Goal: Transaction & Acquisition: Purchase product/service

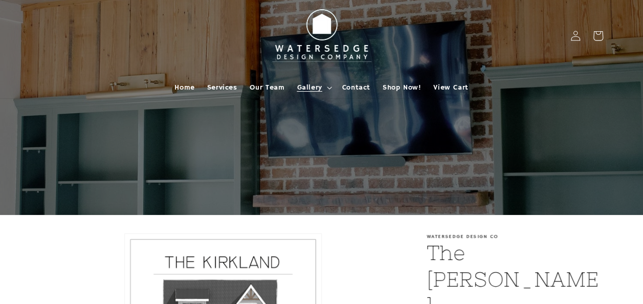
click at [312, 87] on span "Gallery" at bounding box center [309, 87] width 25 height 9
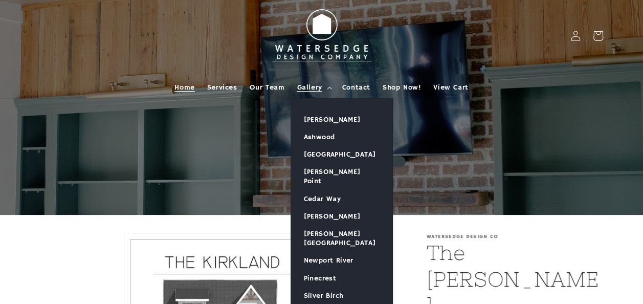
click at [186, 88] on span "Home" at bounding box center [184, 87] width 20 height 9
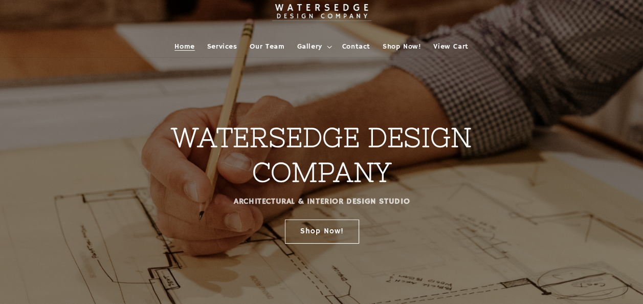
scroll to position [51, 0]
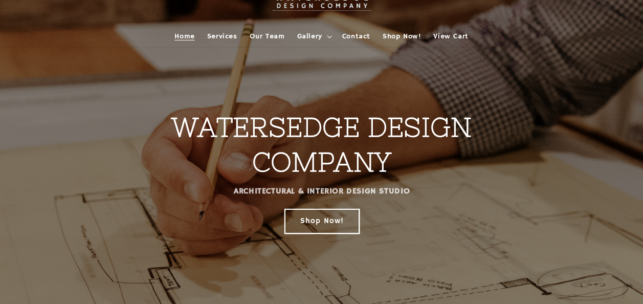
click at [323, 222] on link "Shop Now!" at bounding box center [321, 221] width 74 height 24
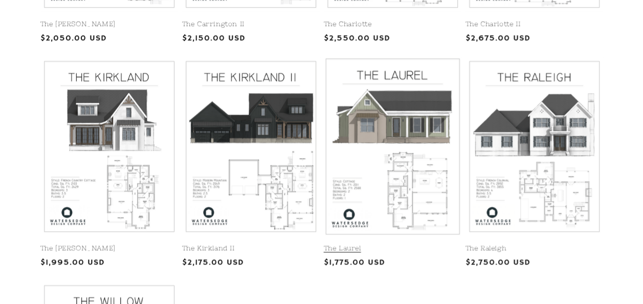
scroll to position [410, 0]
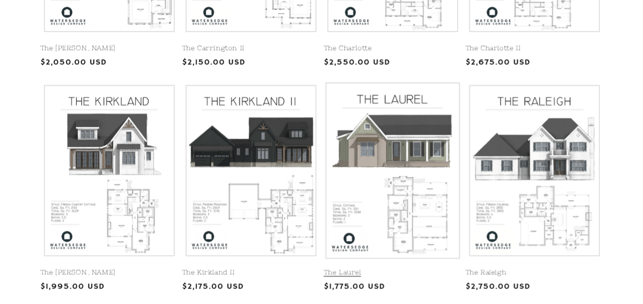
click at [402, 268] on link "The Laurel" at bounding box center [393, 272] width 138 height 9
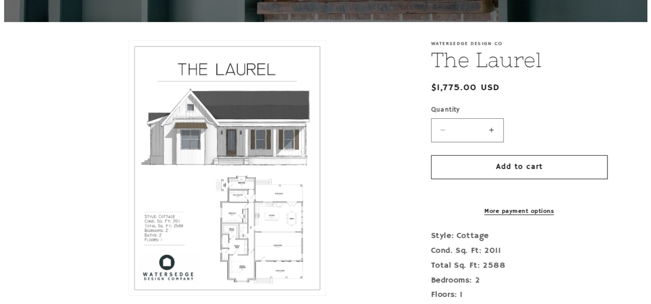
scroll to position [205, 0]
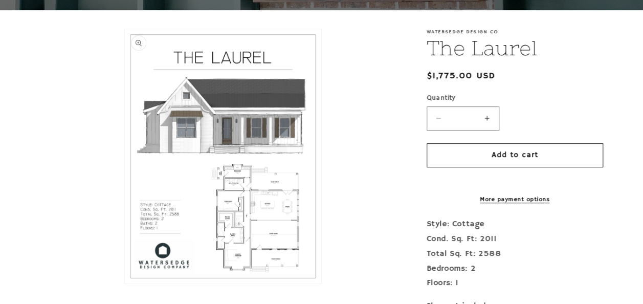
click at [125, 283] on button "Open media 1 in modal" at bounding box center [125, 283] width 0 height 0
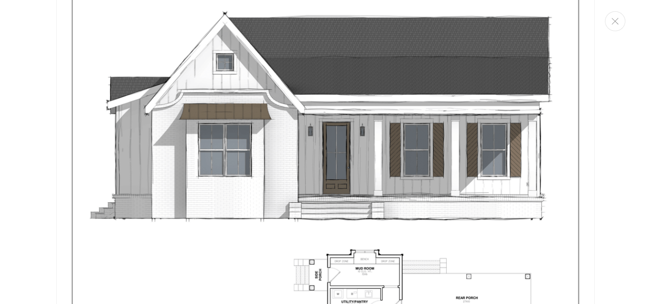
scroll to position [113, 0]
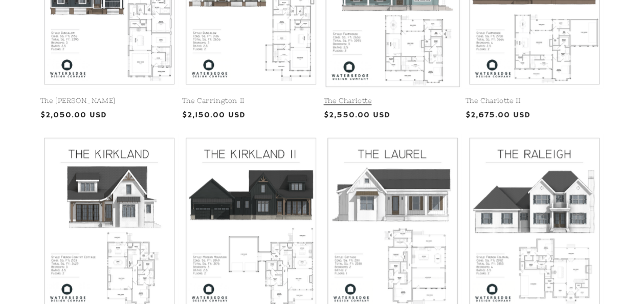
scroll to position [359, 0]
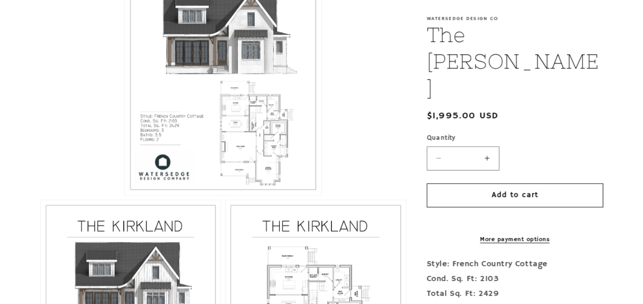
scroll to position [460, 0]
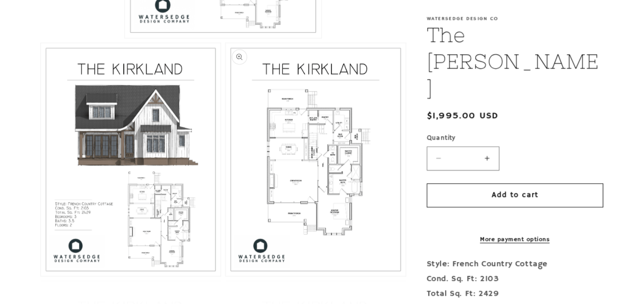
click at [226, 276] on button "Open media 3 in modal" at bounding box center [226, 276] width 0 height 0
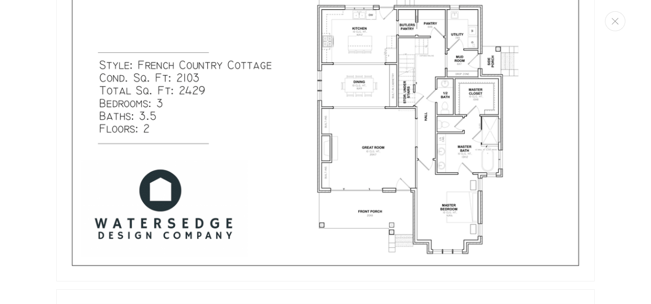
scroll to position [1090, 0]
